Goal: Information Seeking & Learning: Learn about a topic

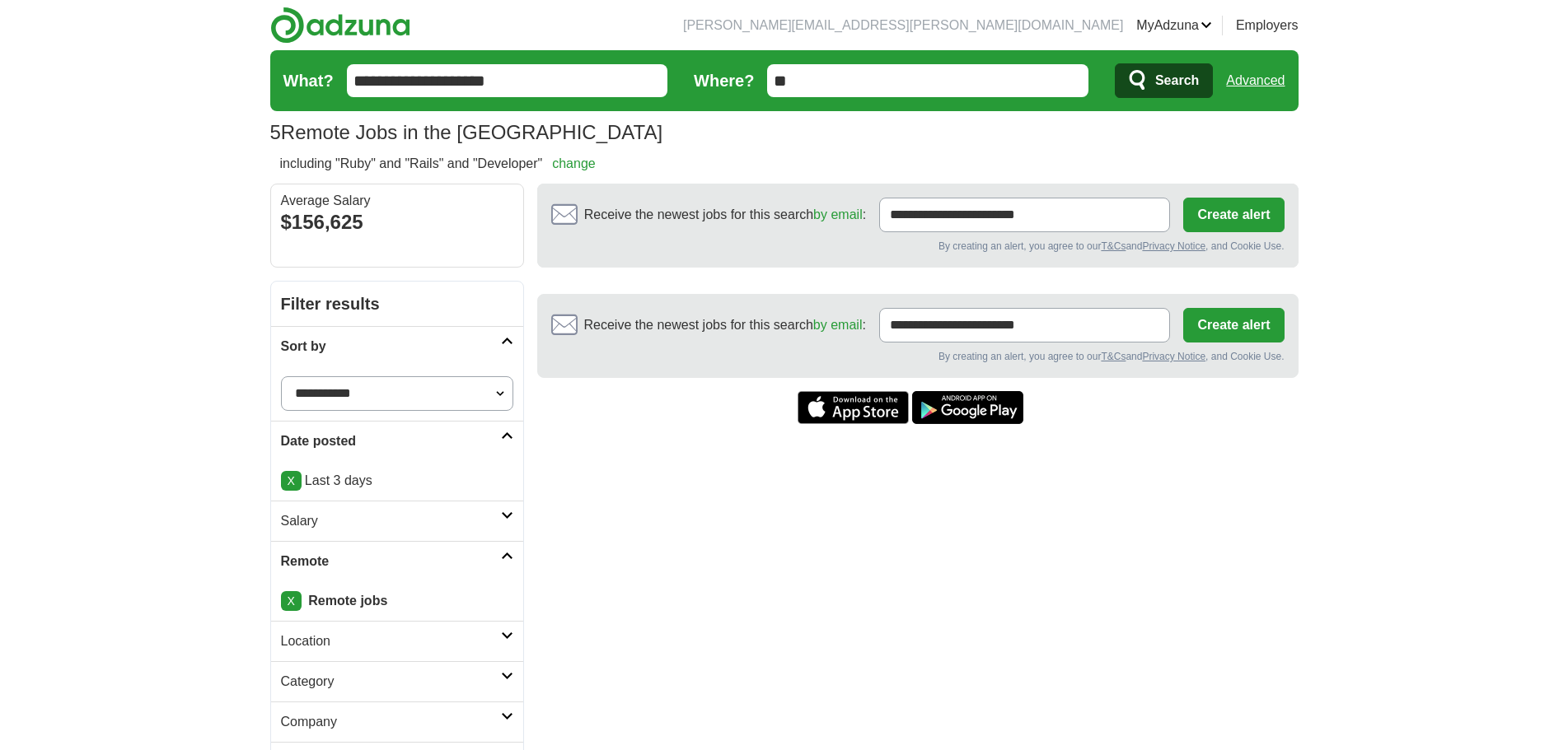
click at [1152, 73] on button "Search" at bounding box center [1163, 81] width 98 height 35
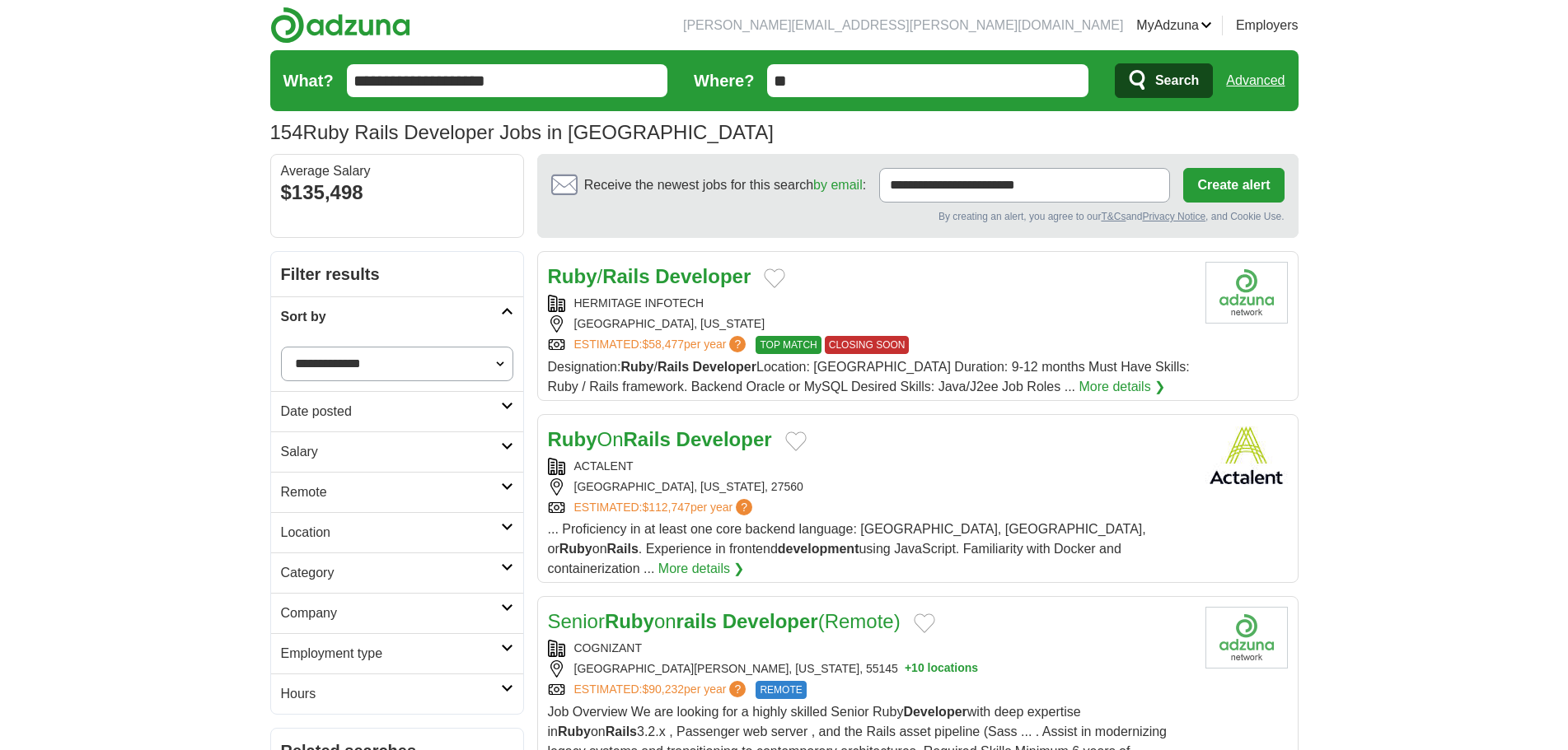
click at [423, 370] on select "**********" at bounding box center [397, 363] width 232 height 35
select select "**********"
click at [281, 346] on select "**********" at bounding box center [397, 363] width 232 height 35
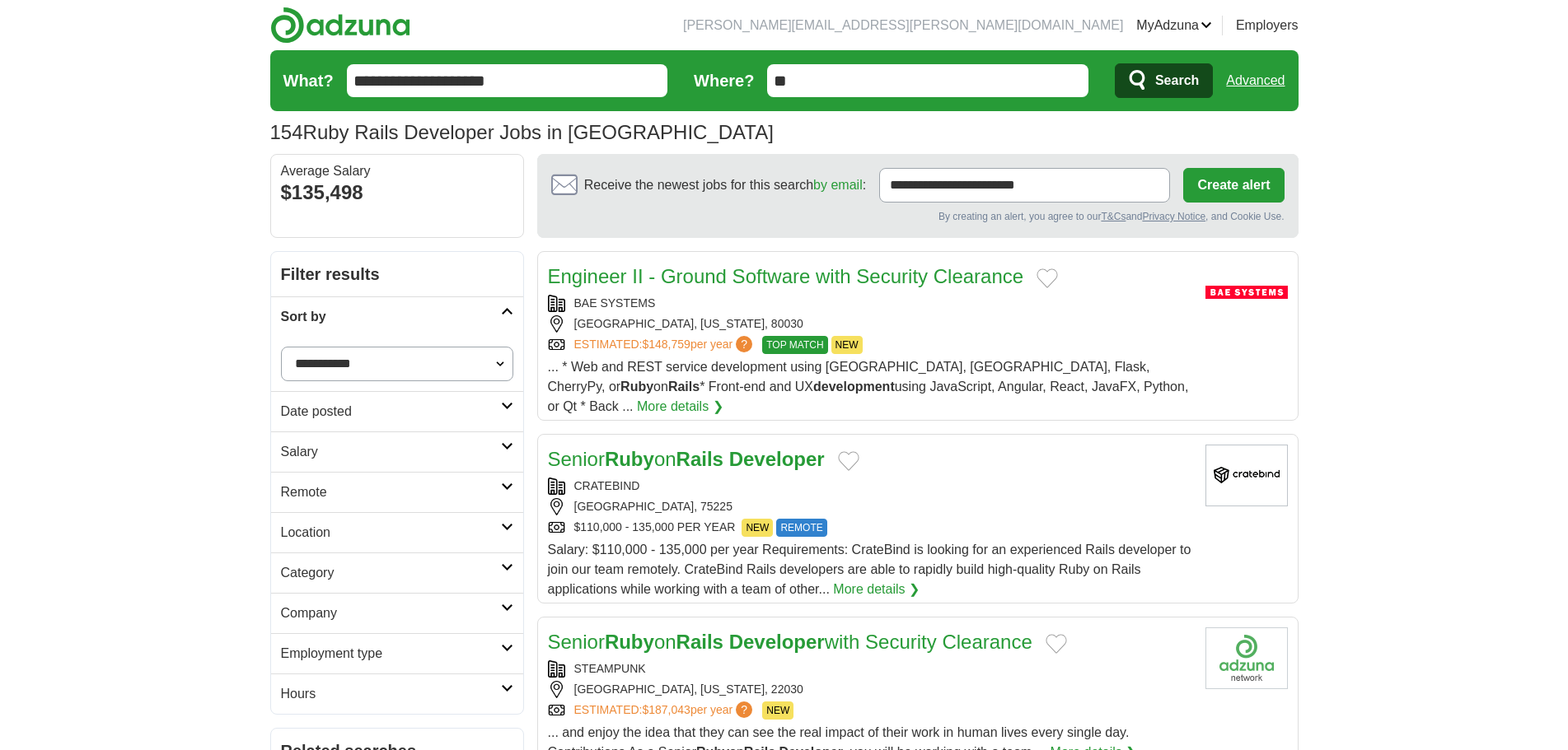
click at [418, 410] on h2 "Date posted" at bounding box center [391, 412] width 220 height 19
click at [325, 450] on link "Last 24 hours" at bounding box center [397, 451] width 232 height 19
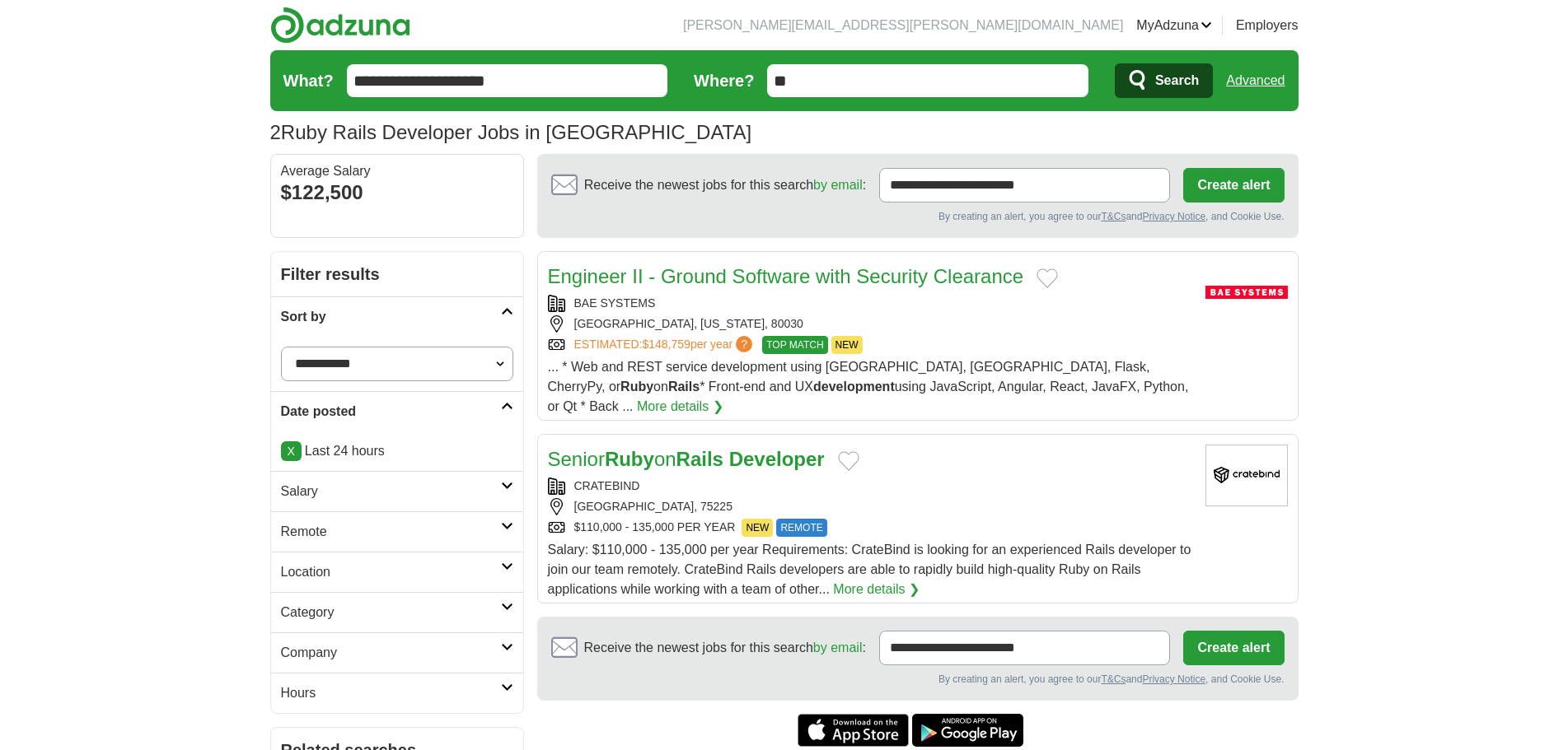
click at [393, 506] on link "Salary" at bounding box center [397, 491] width 252 height 41
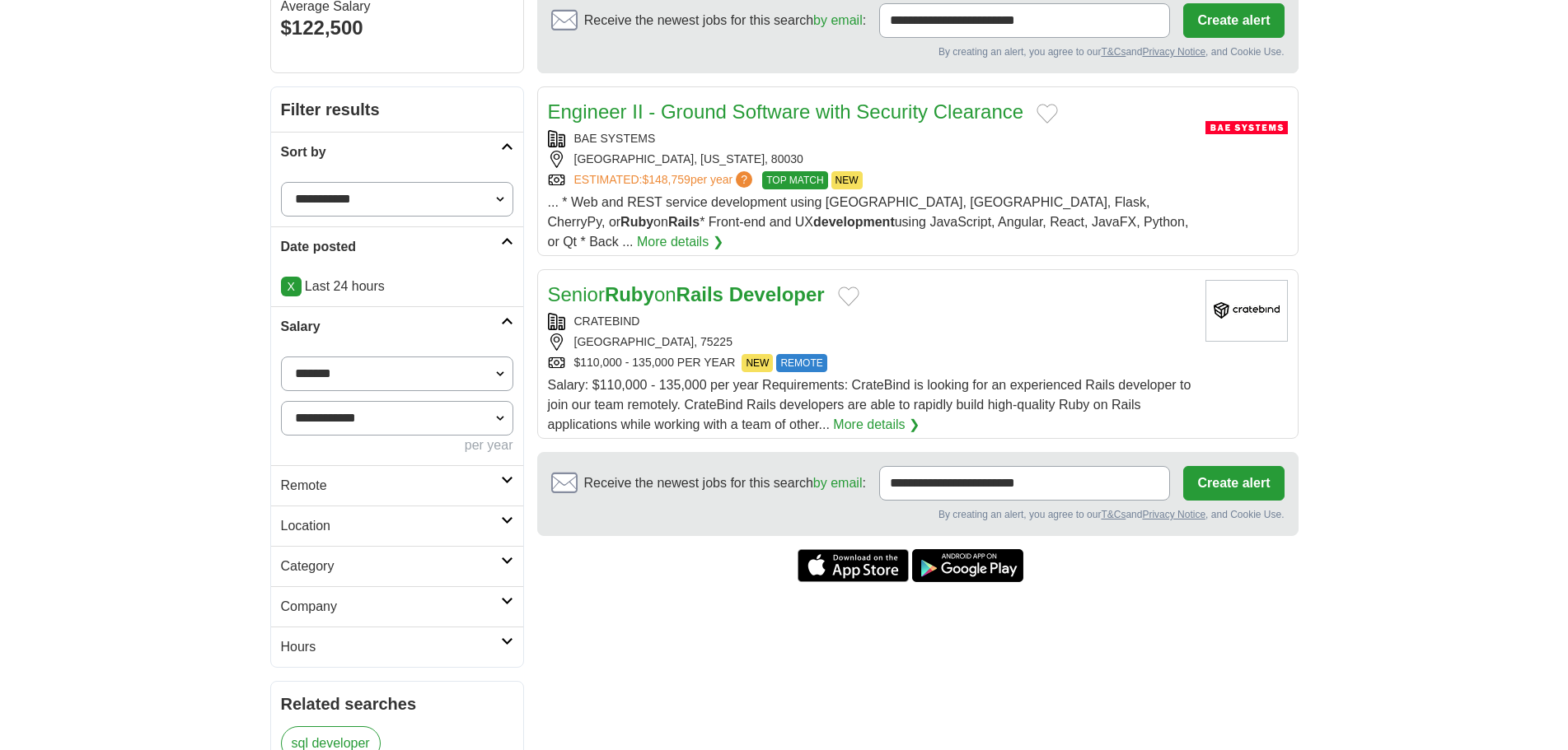
click at [361, 476] on link "Remote" at bounding box center [397, 485] width 252 height 41
click at [330, 523] on link "Remote jobs" at bounding box center [318, 525] width 74 height 14
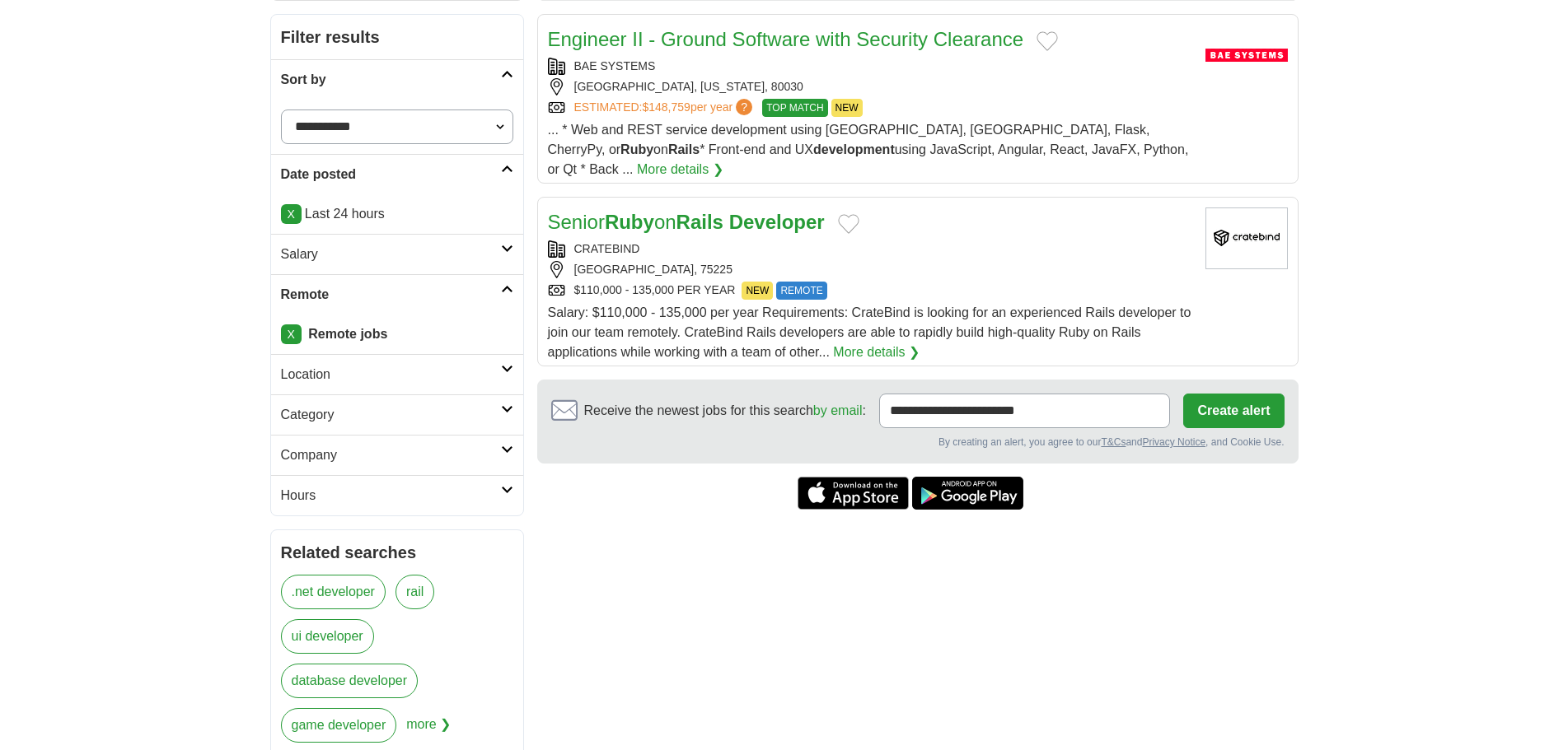
scroll to position [247, 0]
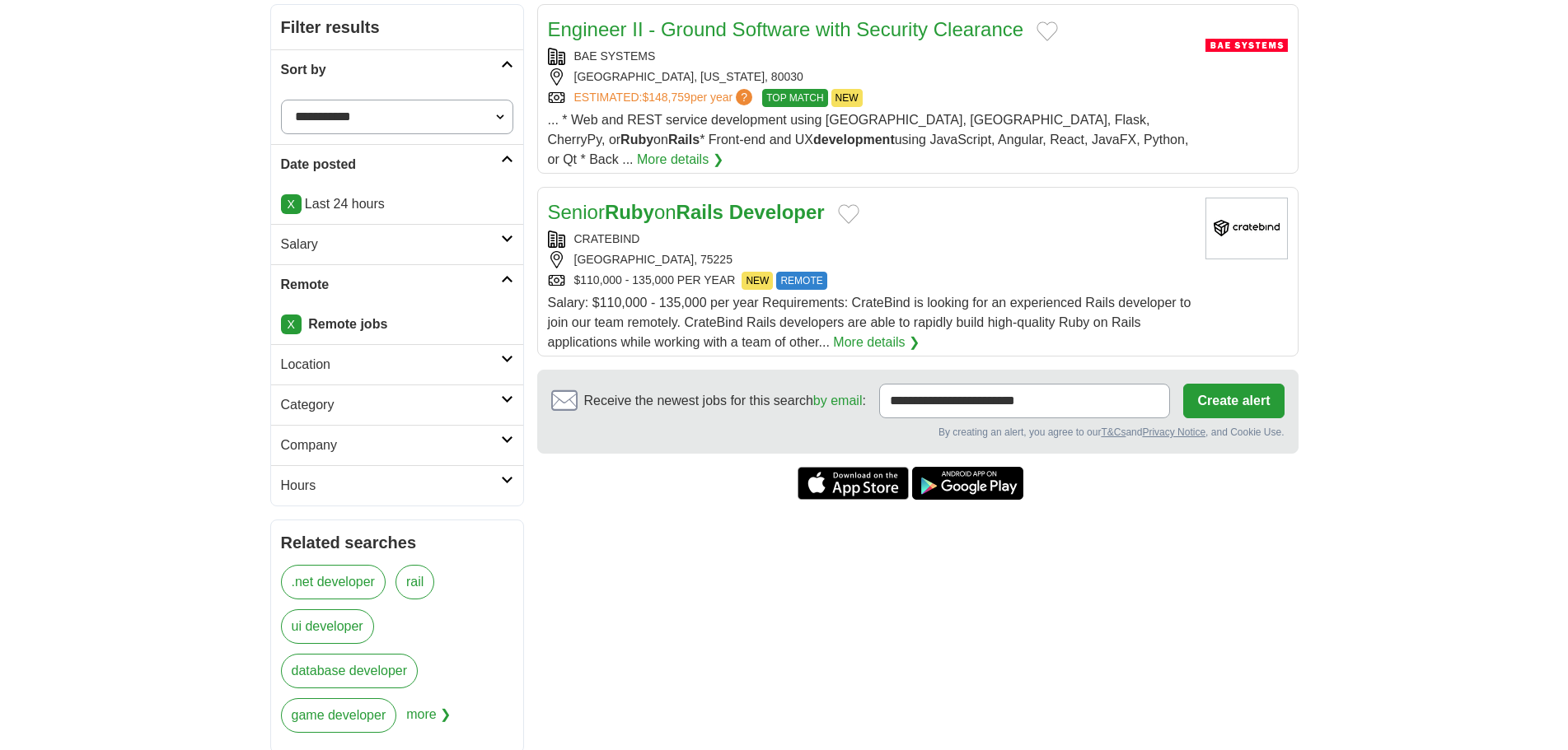
click at [394, 367] on h2 "Location" at bounding box center [391, 365] width 220 height 19
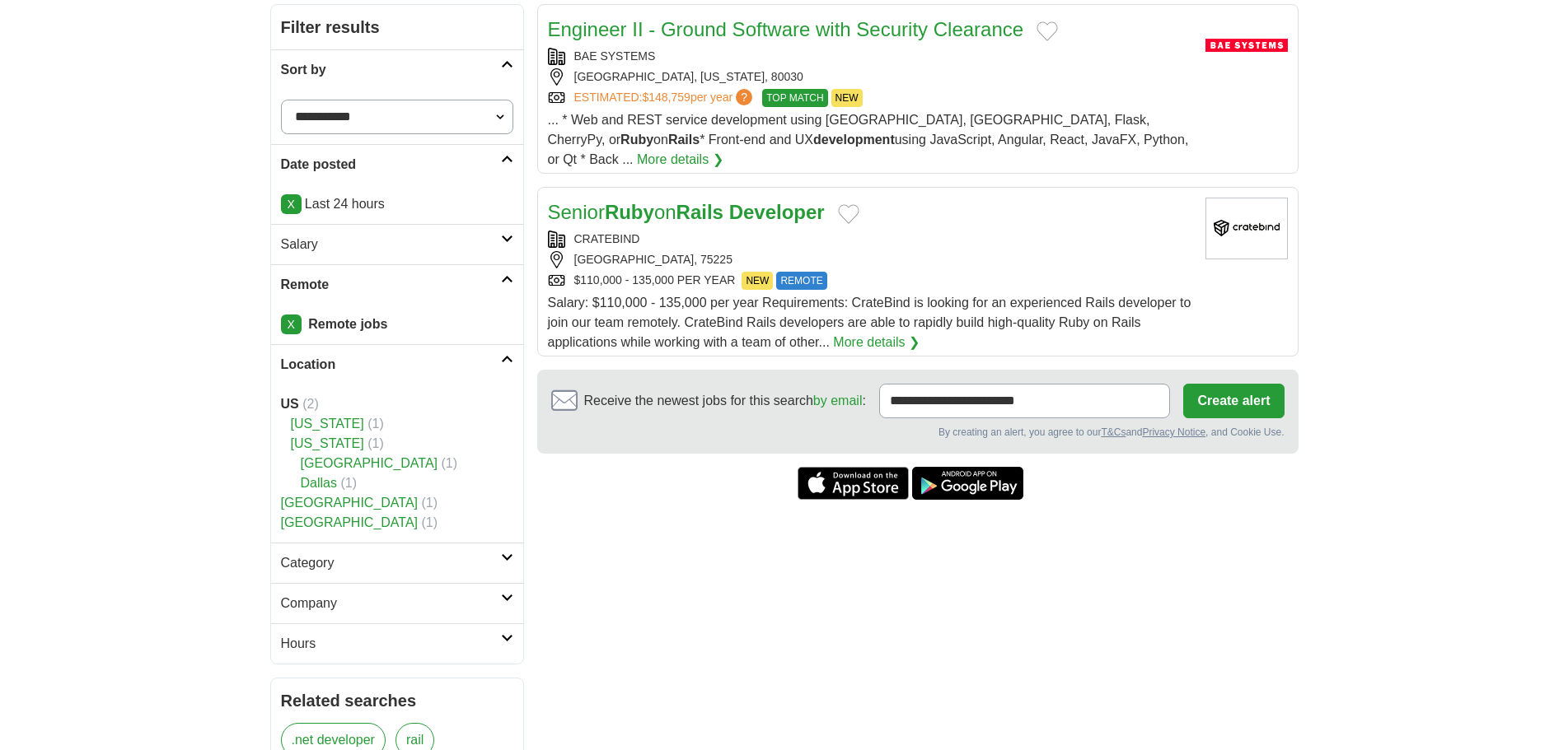
click at [335, 561] on h2 "Category" at bounding box center [391, 563] width 220 height 19
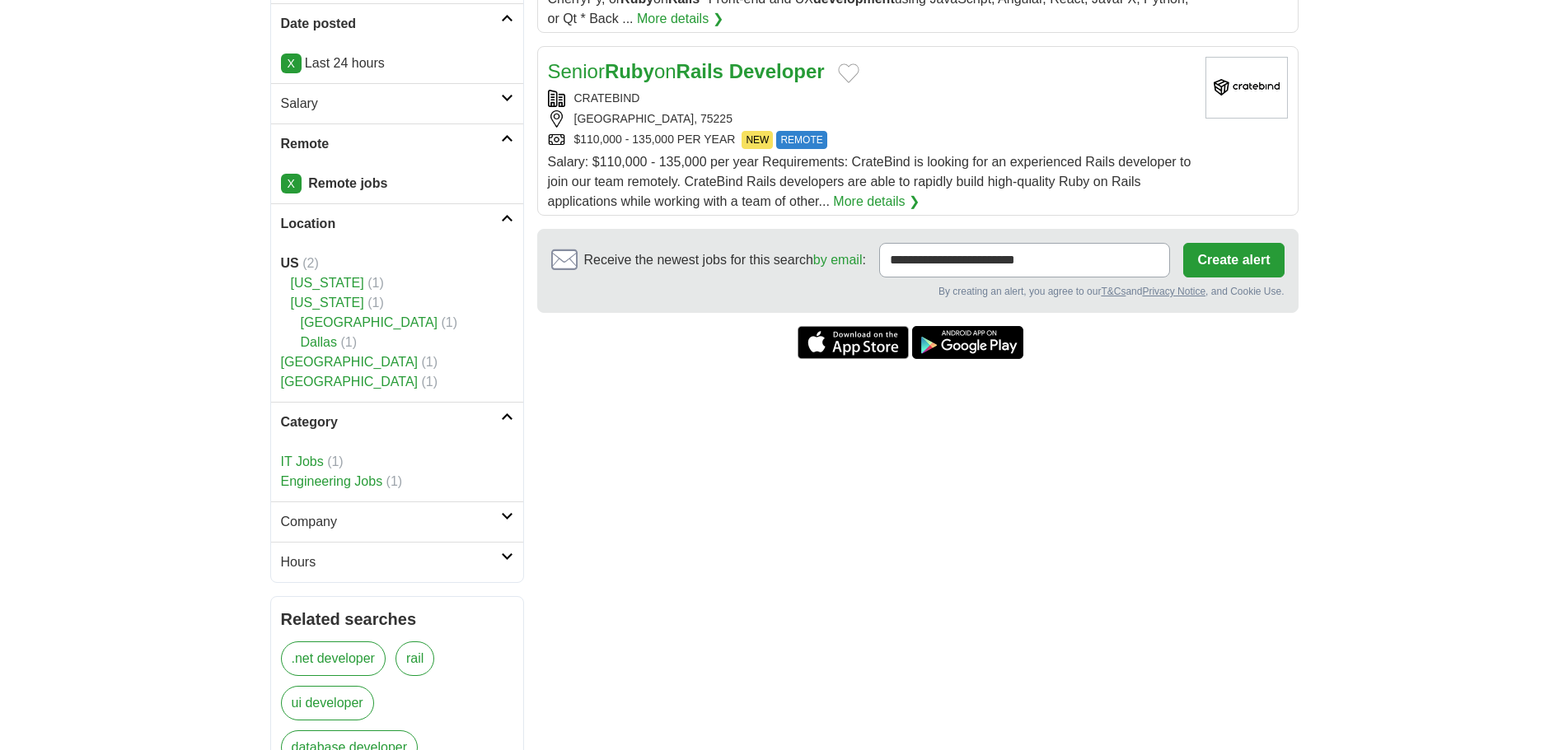
scroll to position [576, 0]
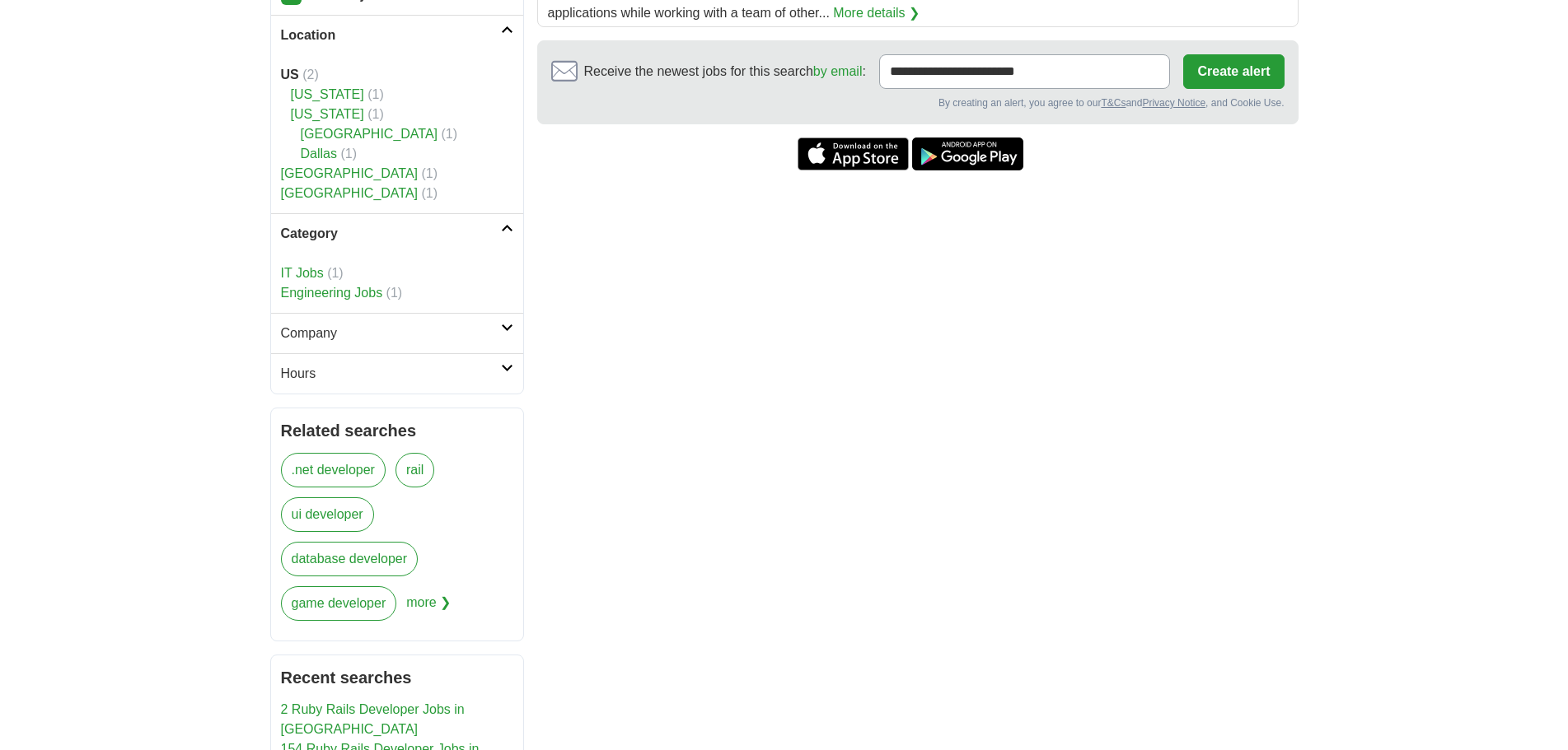
click at [316, 326] on h2 "Company" at bounding box center [391, 333] width 220 height 19
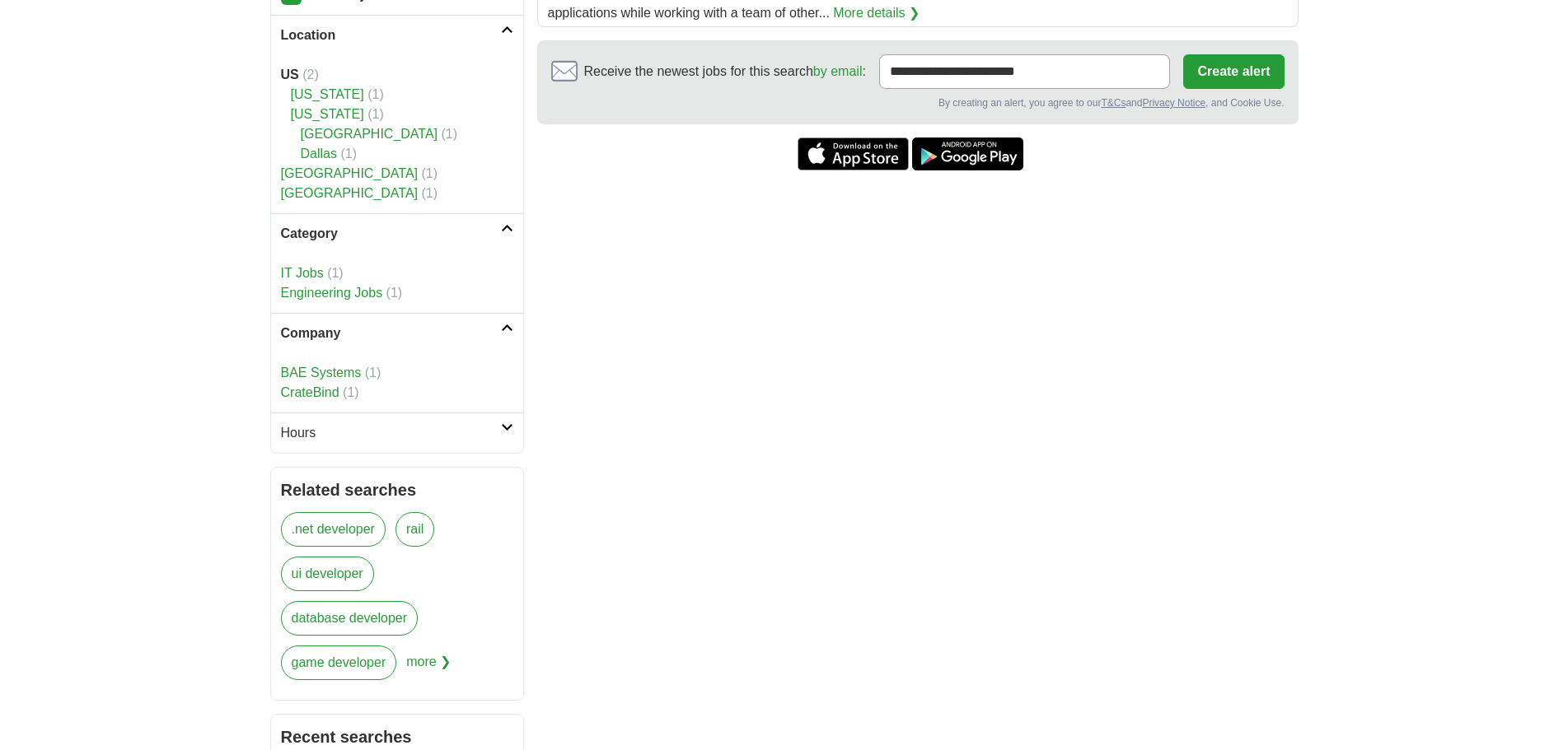
click at [324, 429] on h2 "Hours" at bounding box center [391, 433] width 220 height 19
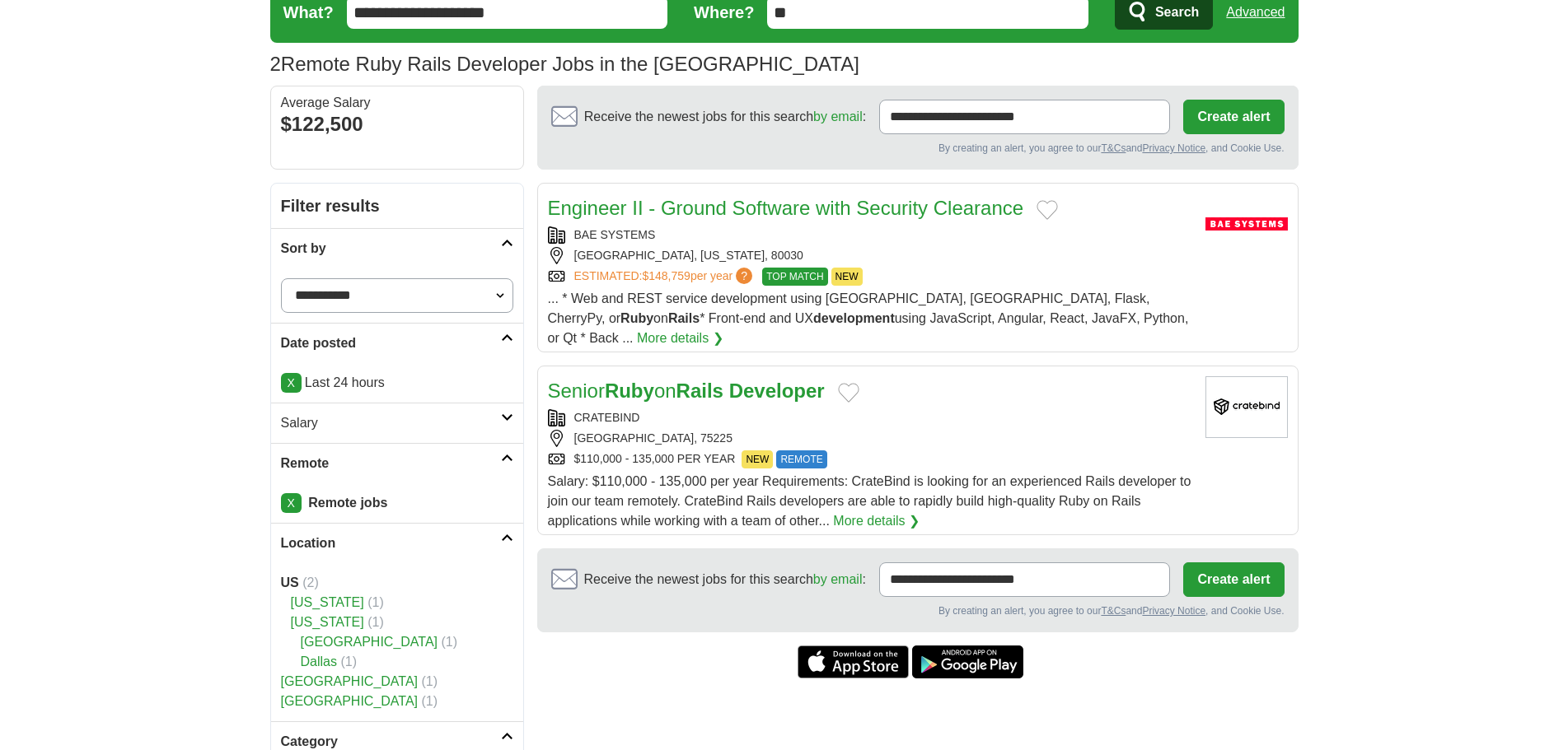
scroll to position [0, 0]
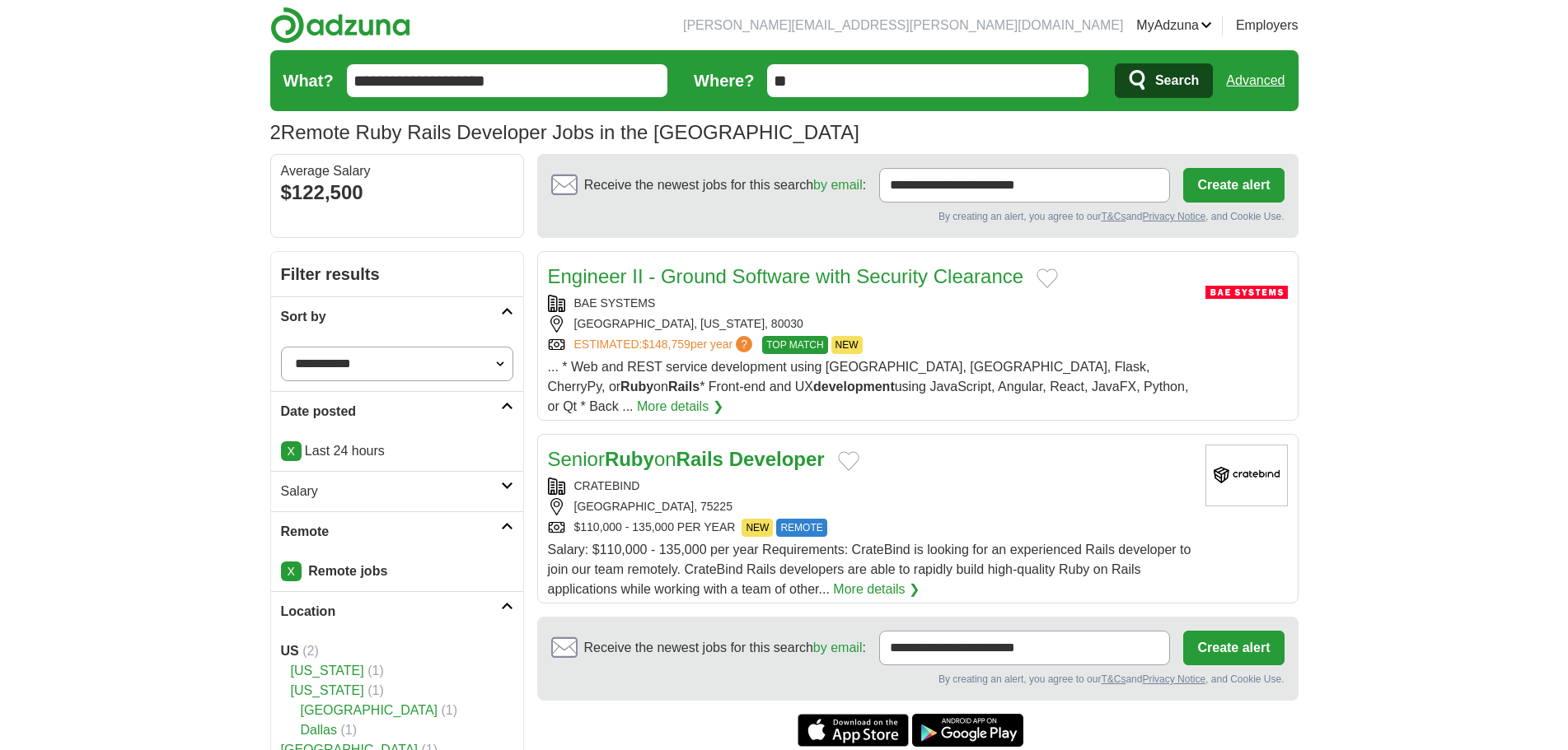
click at [1046, 282] on button "Add to favorite jobs" at bounding box center [1047, 278] width 21 height 19
click at [954, 296] on div "BAE SYSTEMS" at bounding box center [869, 304] width 644 height 18
click at [1049, 270] on button "Add to favorite jobs" at bounding box center [1047, 278] width 21 height 19
click at [853, 452] on button "Add to favorite jobs" at bounding box center [849, 461] width 21 height 19
click at [935, 477] on div "CRATEBIND" at bounding box center [869, 486] width 644 height 18
